Goal: Information Seeking & Learning: Learn about a topic

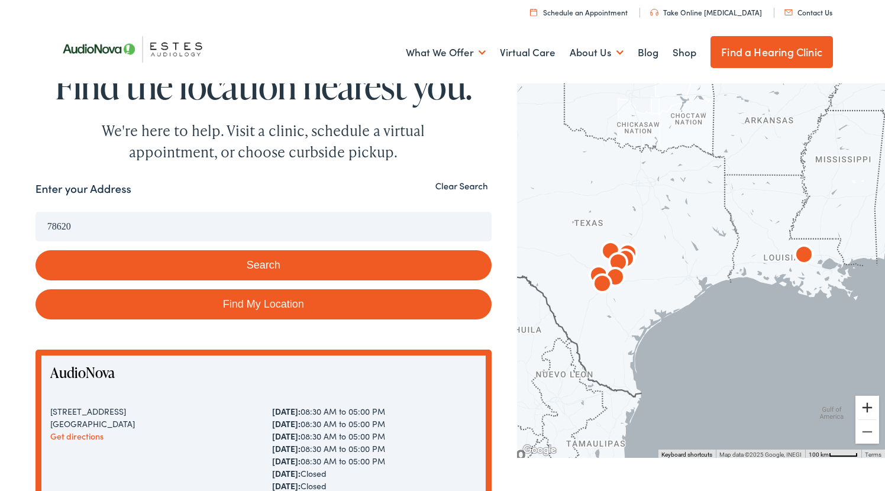
click at [868, 408] on button "Zoom in" at bounding box center [868, 408] width 24 height 24
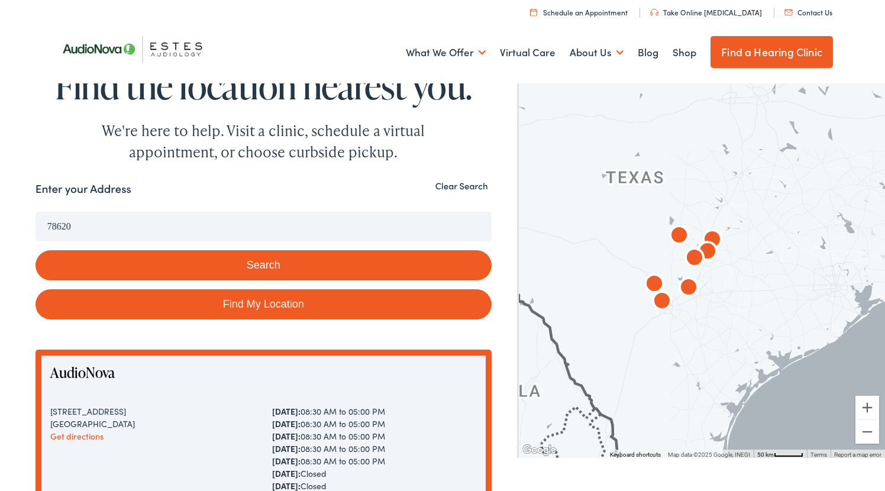
drag, startPoint x: 611, startPoint y: 308, endPoint x: 773, endPoint y: 308, distance: 162.1
click at [773, 308] on div at bounding box center [701, 269] width 368 height 378
click at [872, 404] on button "Zoom in" at bounding box center [868, 408] width 24 height 24
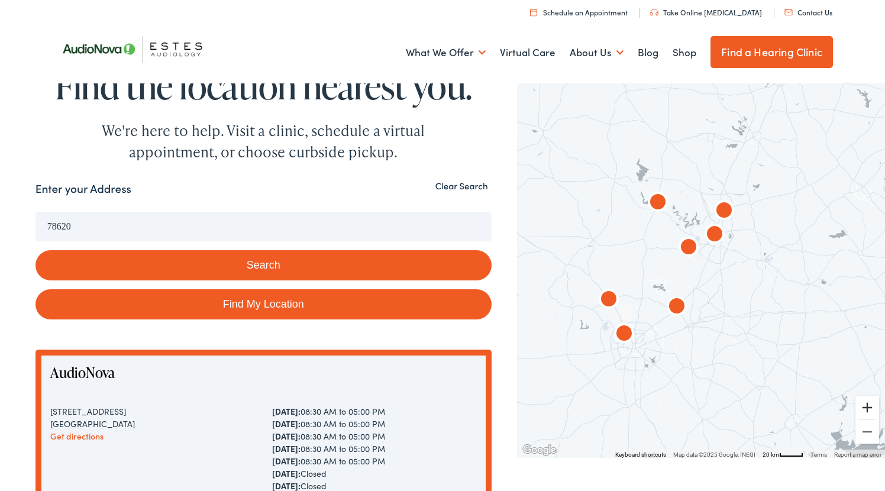
click at [872, 404] on button "Zoom in" at bounding box center [868, 408] width 24 height 24
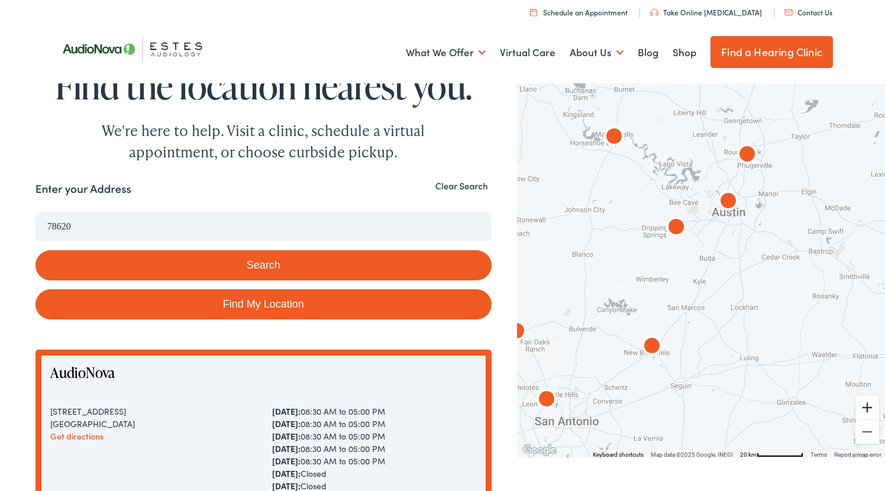
click at [864, 405] on button "Zoom in" at bounding box center [868, 408] width 24 height 24
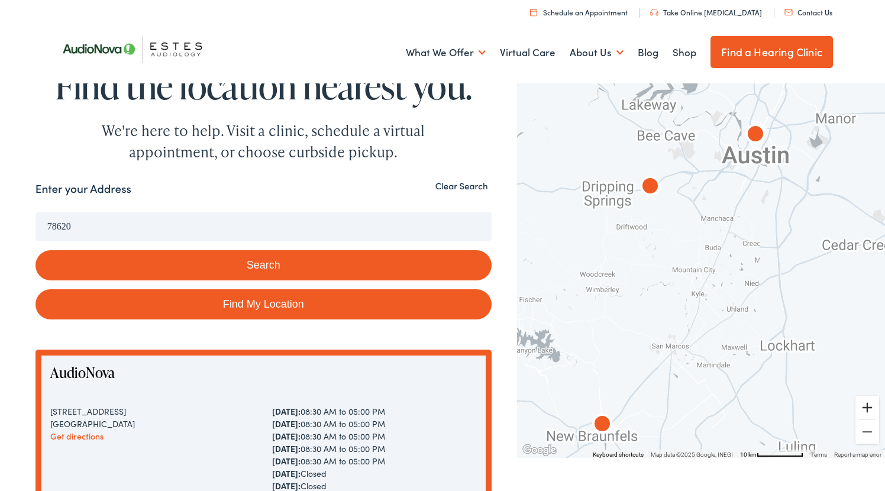
click at [864, 405] on button "Zoom in" at bounding box center [868, 408] width 24 height 24
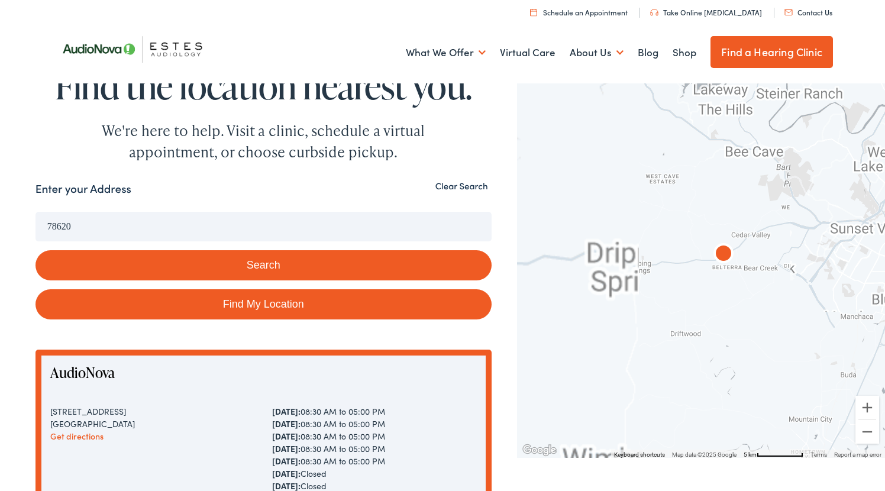
drag, startPoint x: 665, startPoint y: 193, endPoint x: 794, endPoint y: 348, distance: 201.2
click at [794, 348] on div at bounding box center [701, 269] width 368 height 378
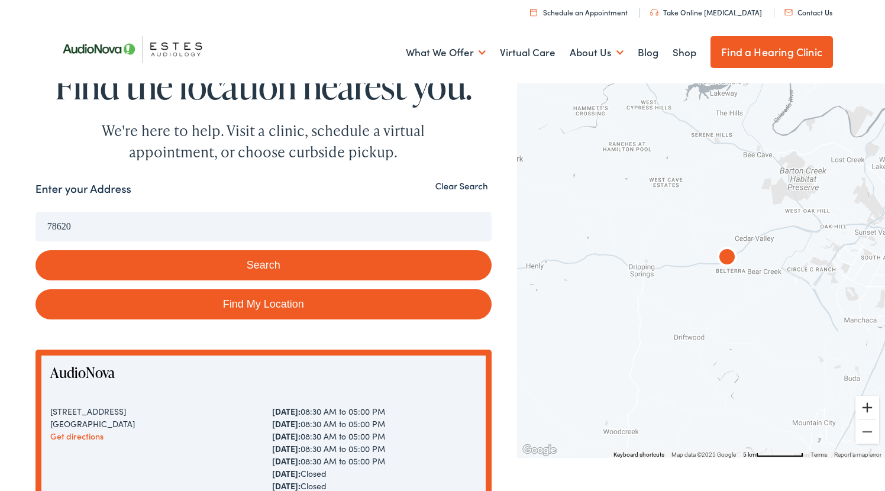
click at [868, 408] on button "Zoom in" at bounding box center [868, 408] width 24 height 24
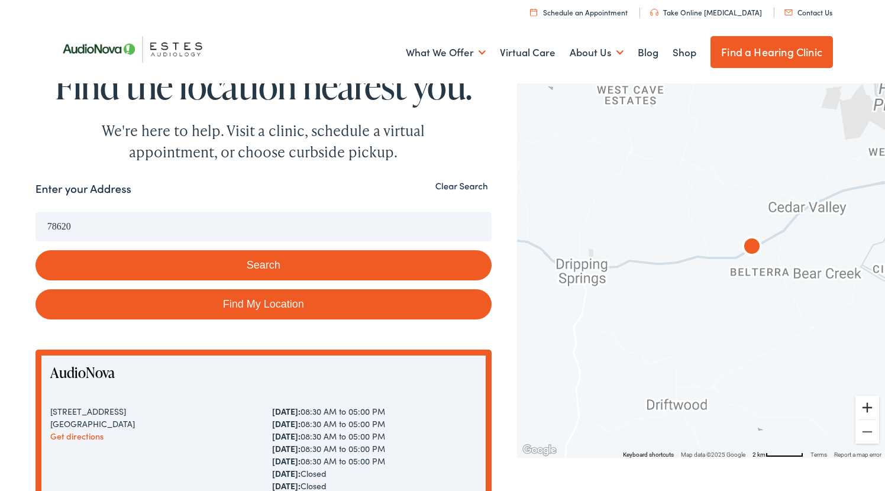
click at [868, 408] on button "Zoom in" at bounding box center [868, 408] width 24 height 24
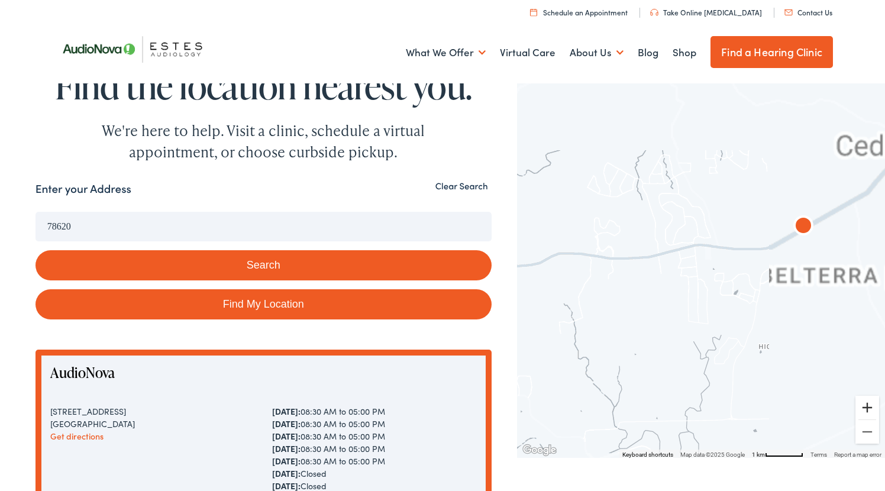
click at [868, 408] on button "Zoom in" at bounding box center [868, 408] width 24 height 24
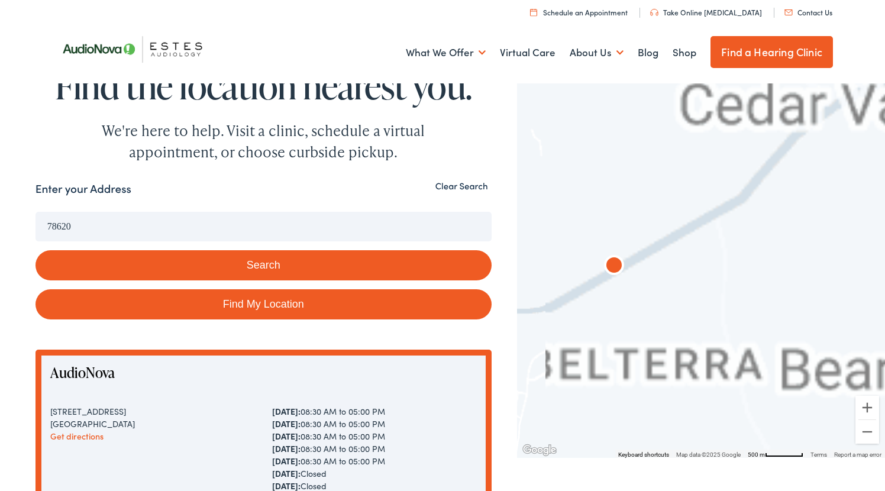
drag, startPoint x: 863, startPoint y: 280, endPoint x: 580, endPoint y: 359, distance: 293.7
click at [580, 359] on div at bounding box center [701, 269] width 368 height 378
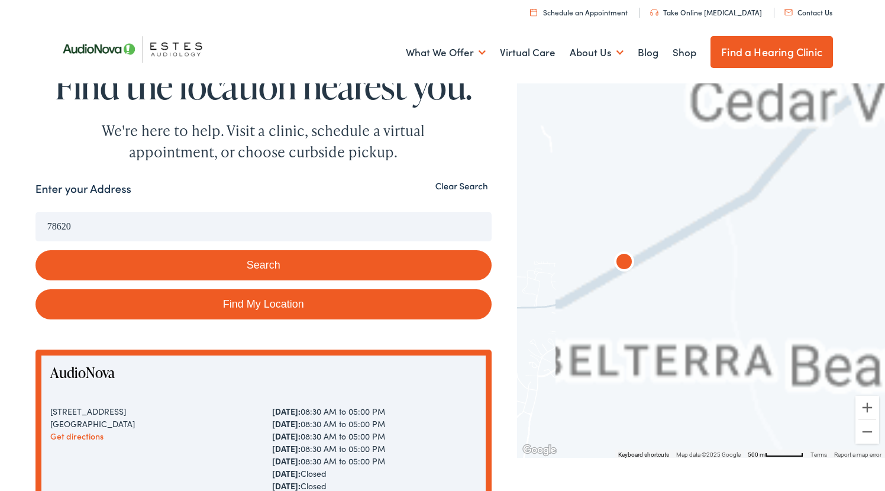
click at [627, 260] on img "AudioNova" at bounding box center [624, 263] width 28 height 28
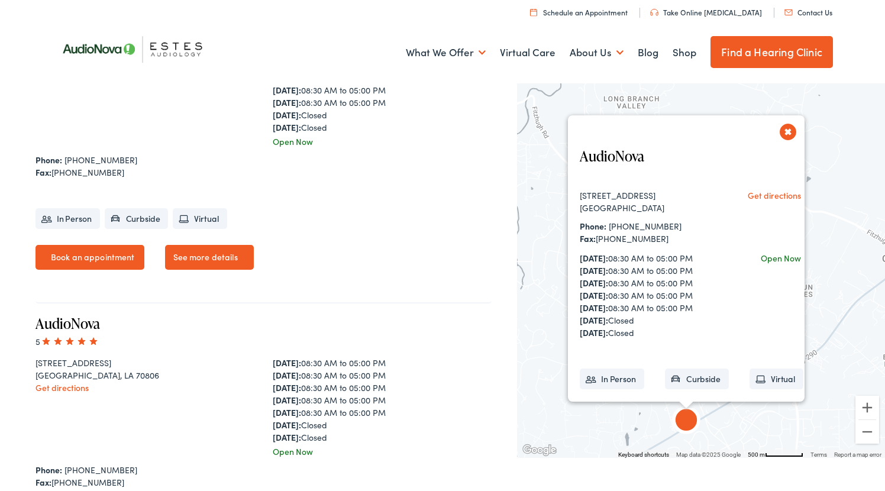
scroll to position [643, 0]
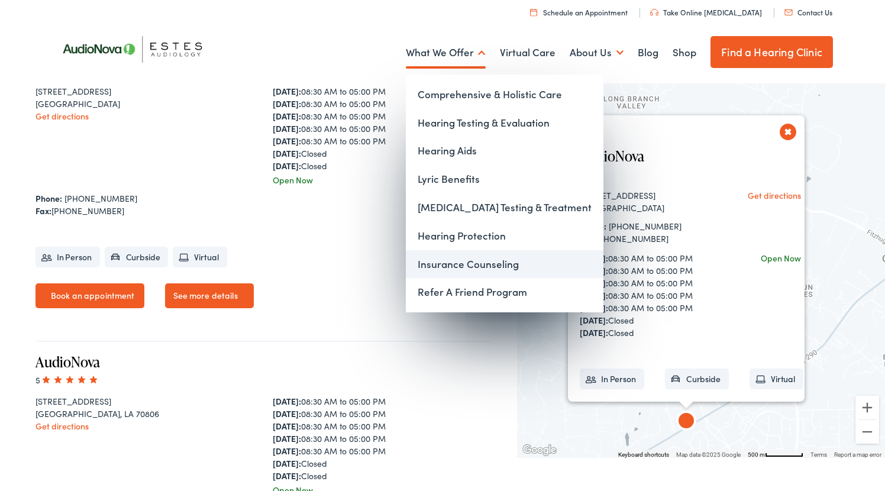
click at [487, 260] on link "Insurance Counseling" at bounding box center [505, 264] width 198 height 28
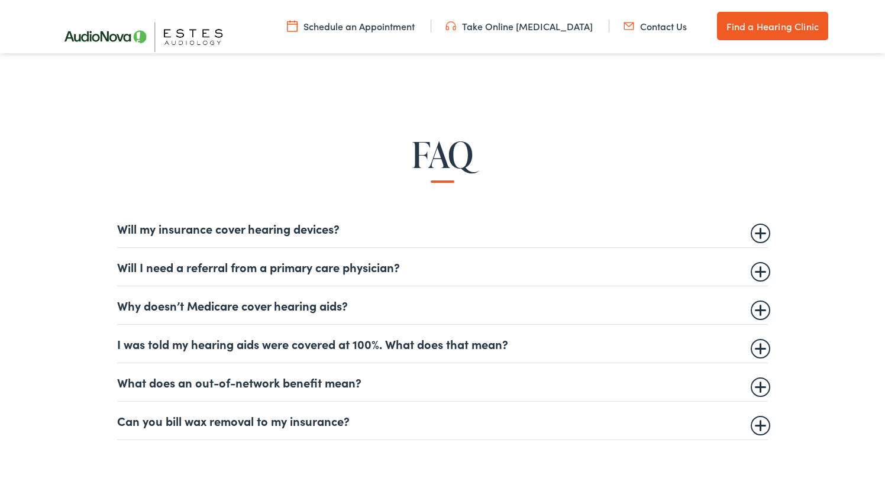
scroll to position [647, 0]
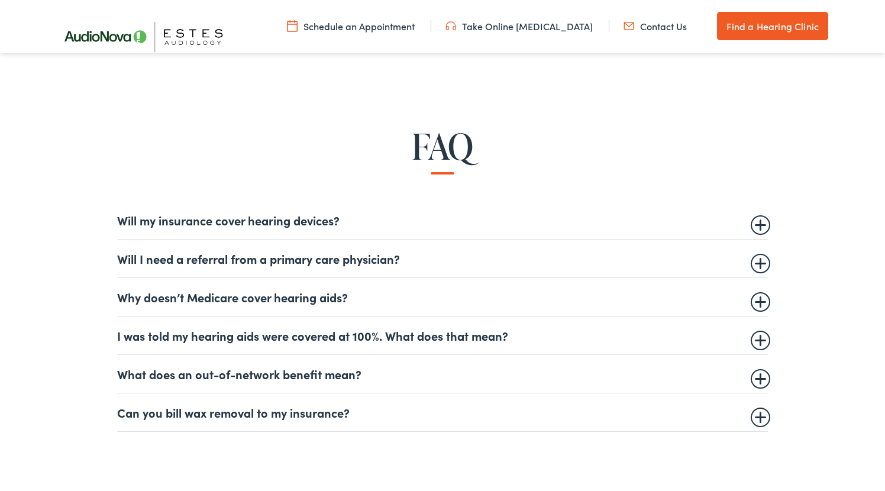
click at [122, 222] on summary "Will my insurance cover hearing devices?" at bounding box center [442, 220] width 651 height 14
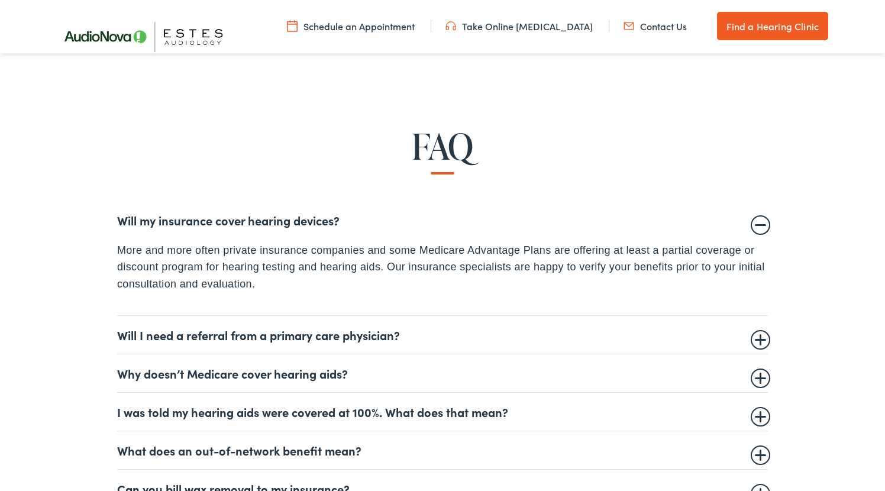
click at [121, 334] on summary "Will I need a referral from a primary care physician?" at bounding box center [442, 335] width 651 height 14
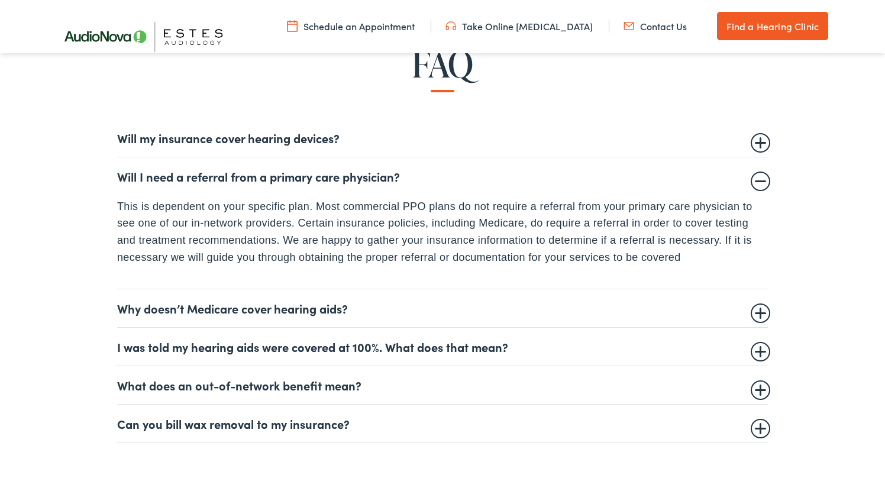
scroll to position [751, 0]
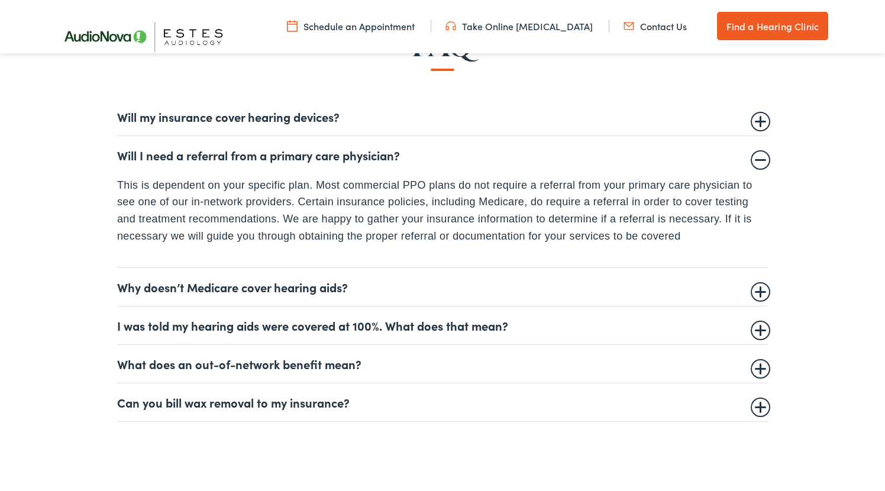
click at [117, 286] on summary "Why doesn’t Medicare cover hearing aids?" at bounding box center [442, 287] width 651 height 14
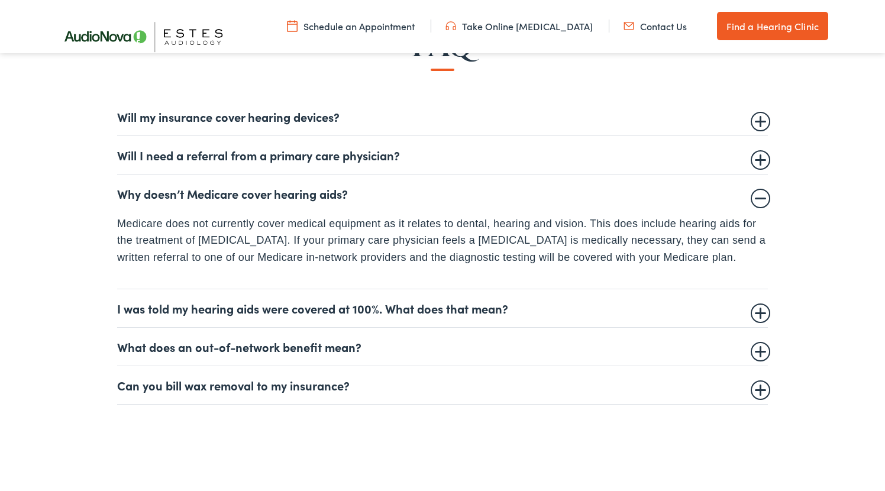
click at [120, 344] on summary "What does an out-of-network benefit mean?" at bounding box center [442, 347] width 651 height 14
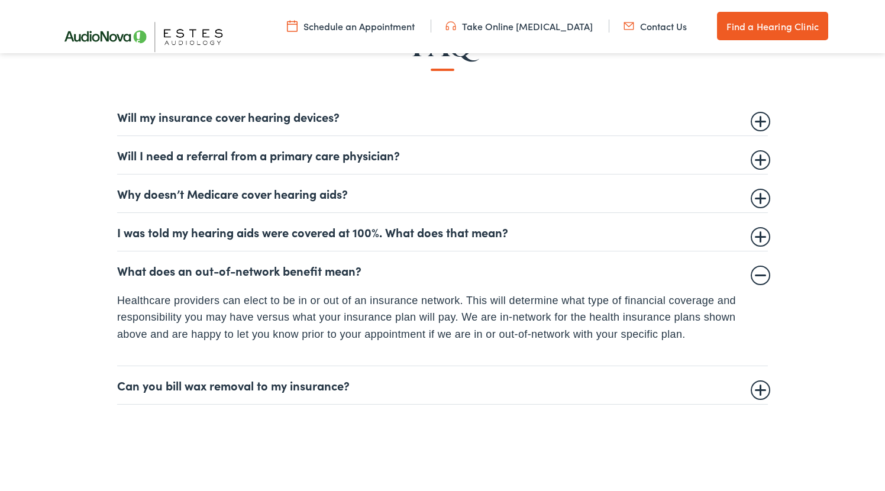
click at [106, 388] on div "FAQ Will my insurance cover hearing devices? More and more often private insura…" at bounding box center [443, 214] width 798 height 382
click at [125, 384] on summary "Can you bill wax removal to my insurance?" at bounding box center [442, 385] width 651 height 14
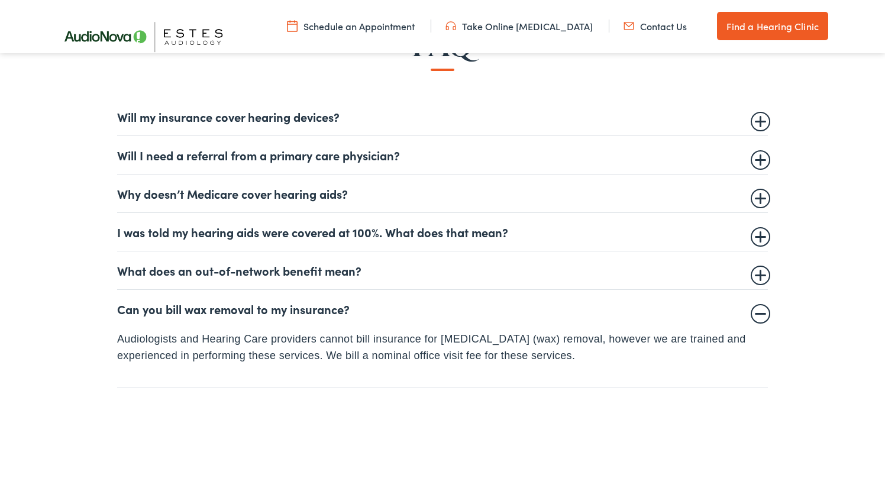
click at [121, 272] on summary "What does an out-of-network benefit mean?" at bounding box center [442, 270] width 651 height 14
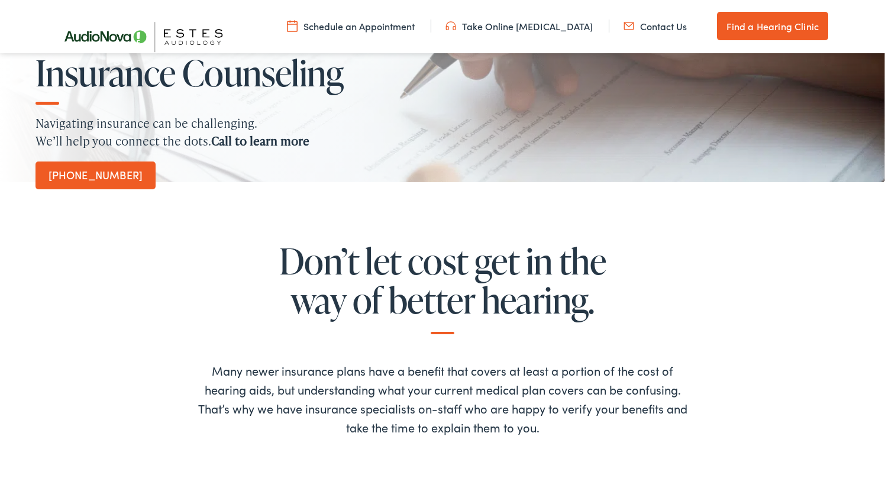
scroll to position [212, 0]
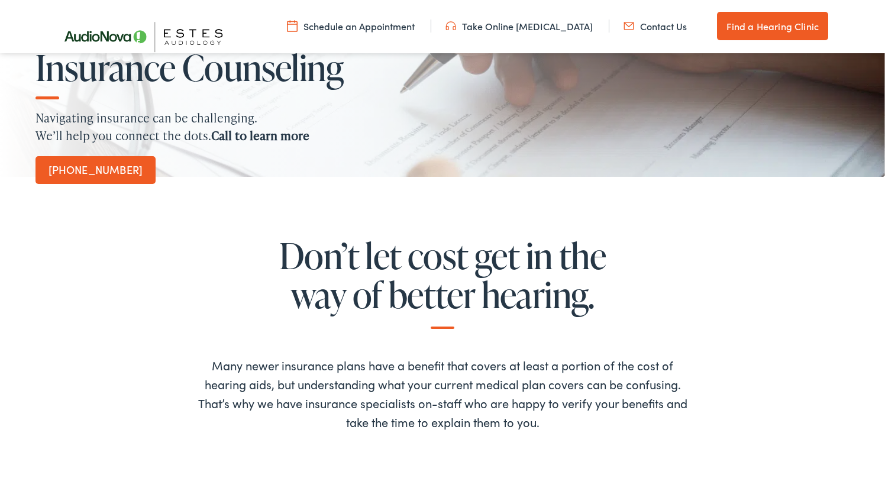
click at [665, 25] on link "Contact Us" at bounding box center [655, 26] width 63 height 13
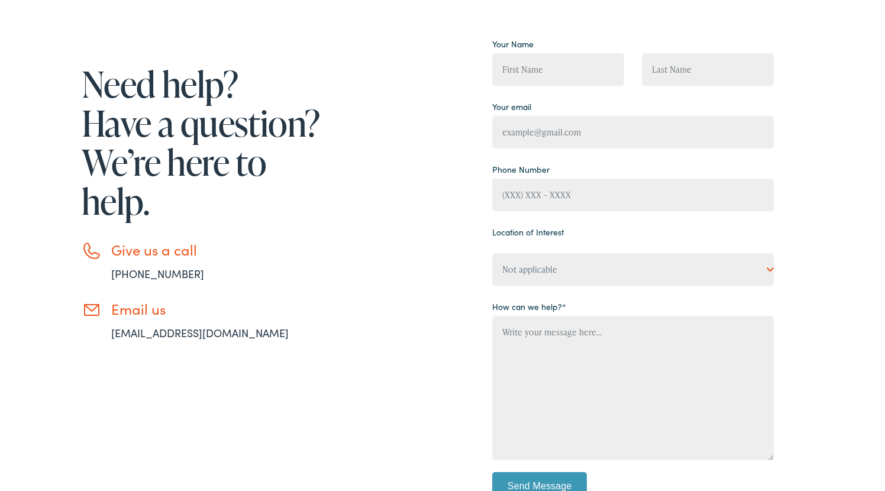
scroll to position [103, 0]
